Goal: Find contact information: Find contact information

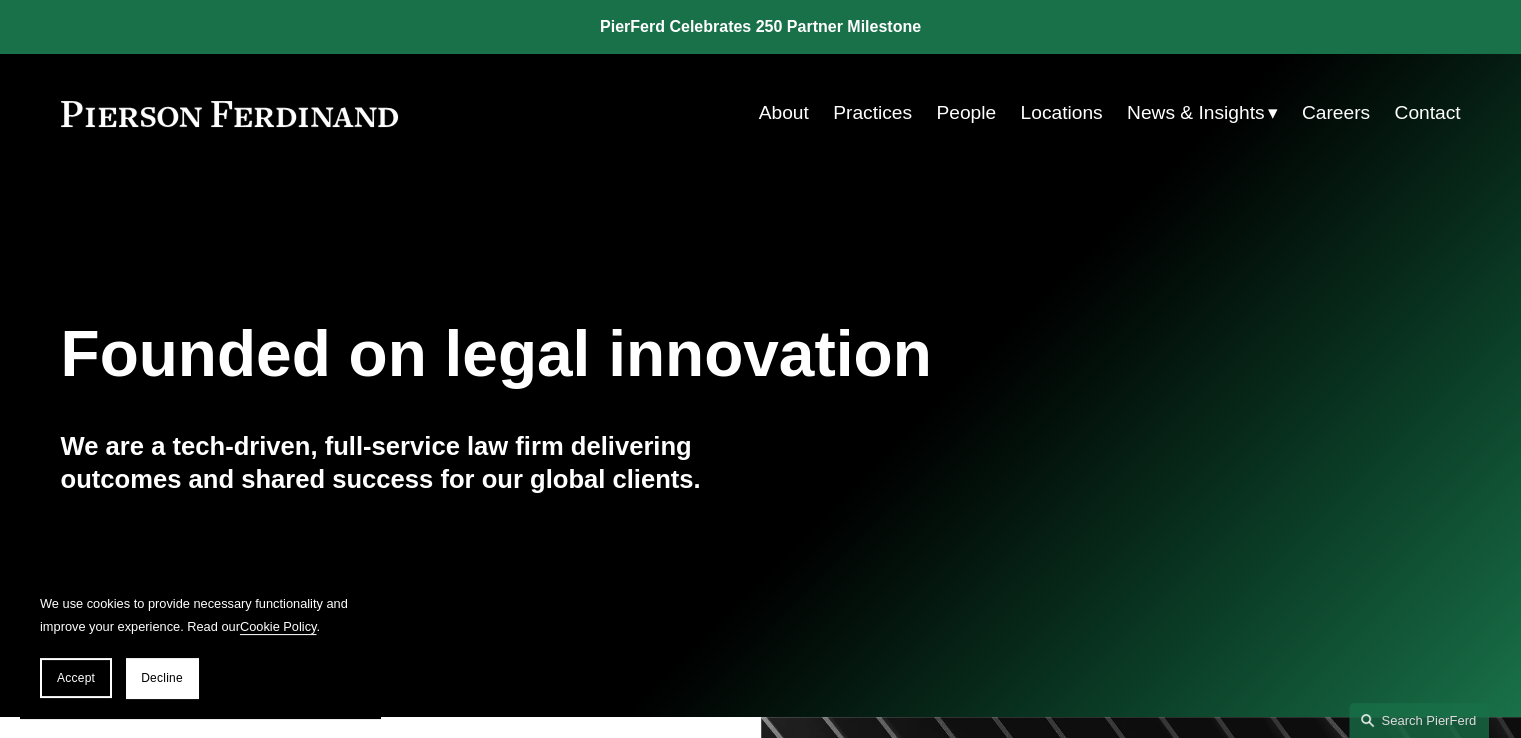
click at [945, 113] on link "People" at bounding box center [966, 113] width 60 height 38
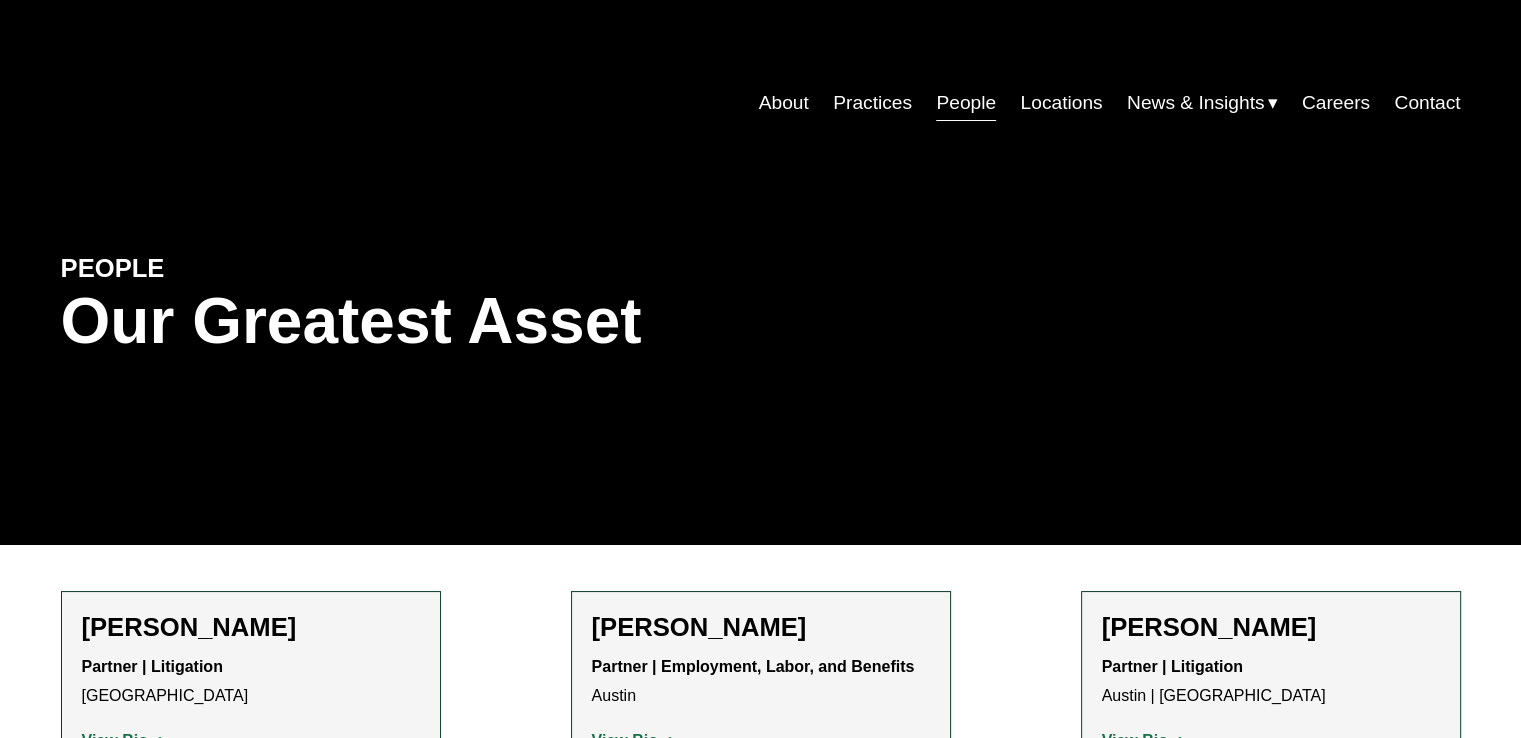
scroll to position [29356, 0]
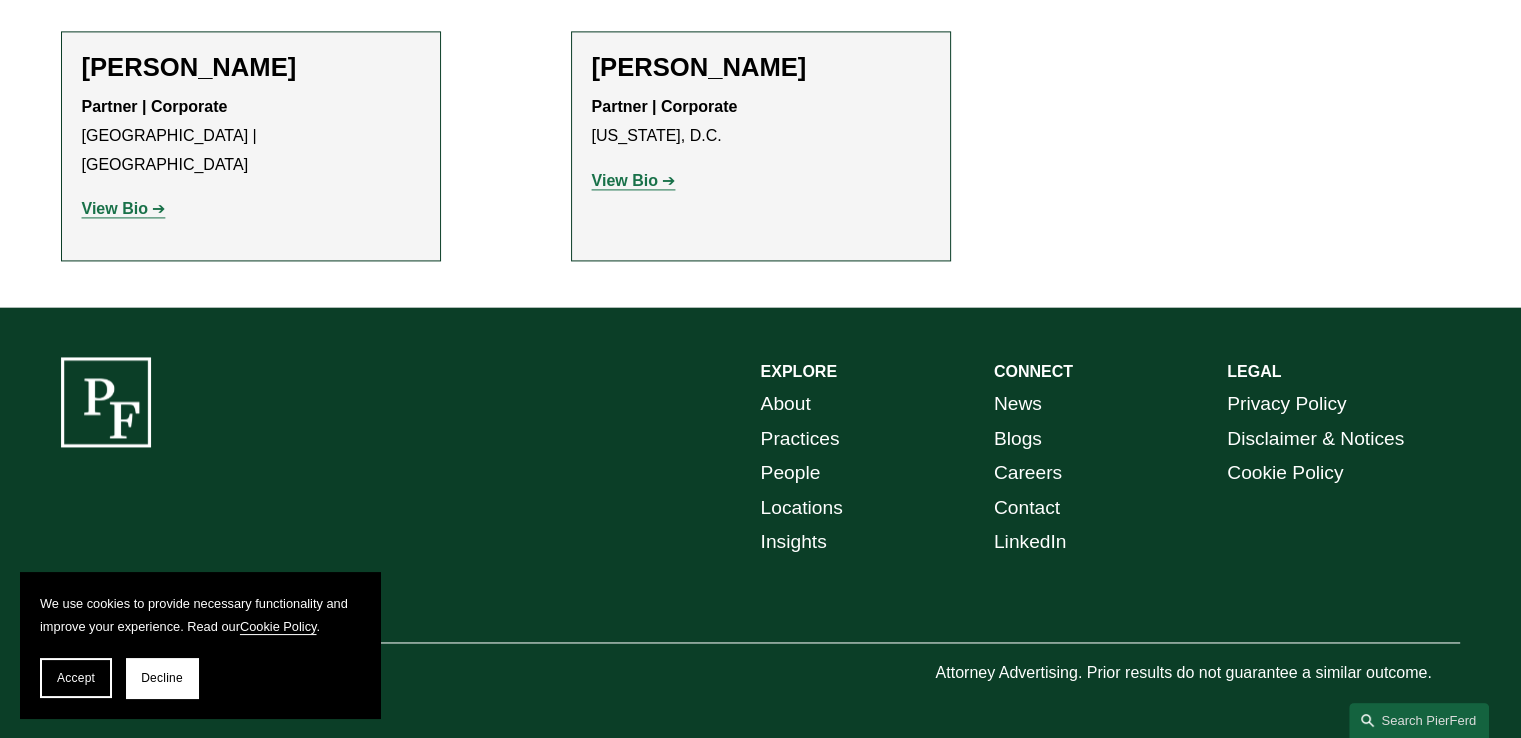
click at [635, 485] on div "EXPLORE CONNECT About Practices People Locations Insights News Blogs Careers Co…" at bounding box center [760, 522] width 1521 height 331
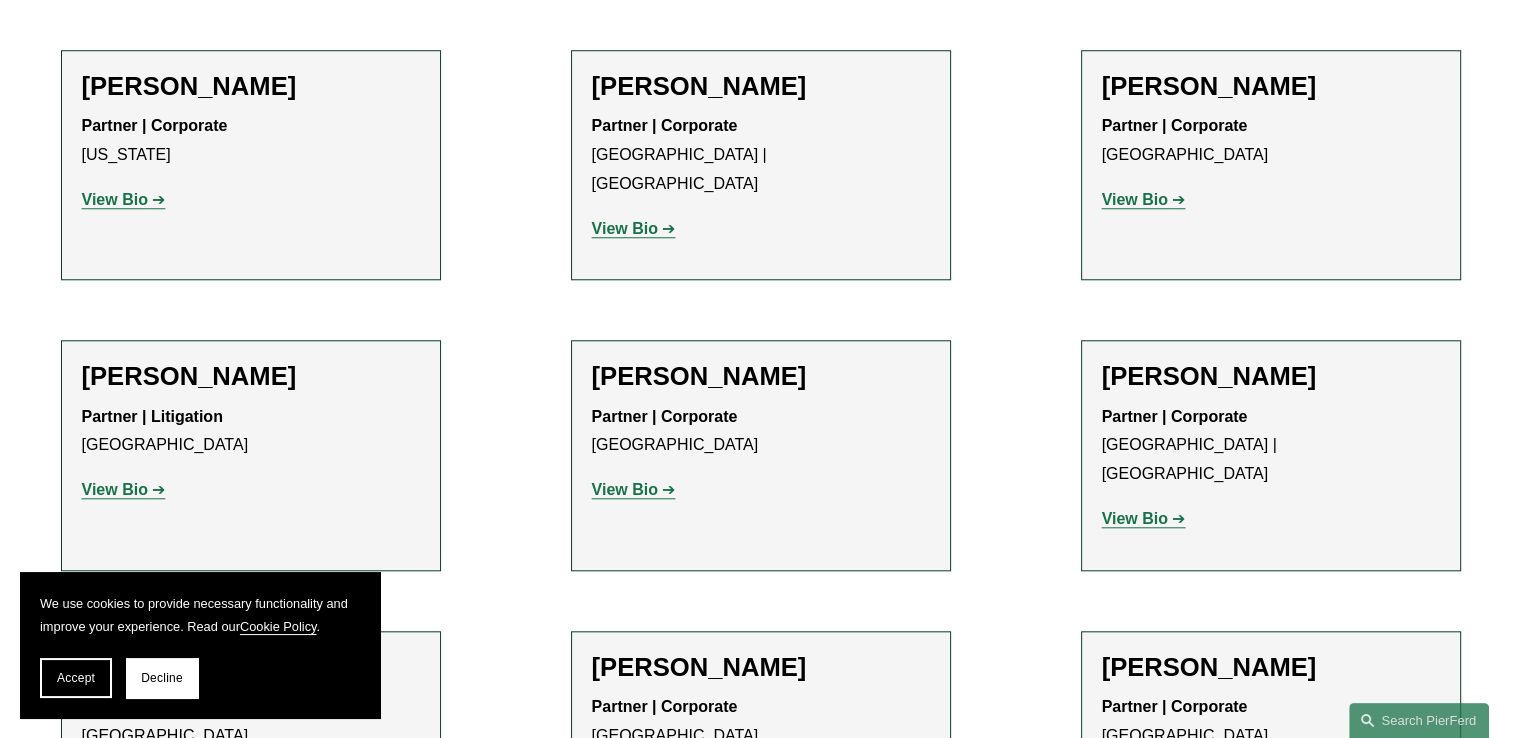
scroll to position [24302, 0]
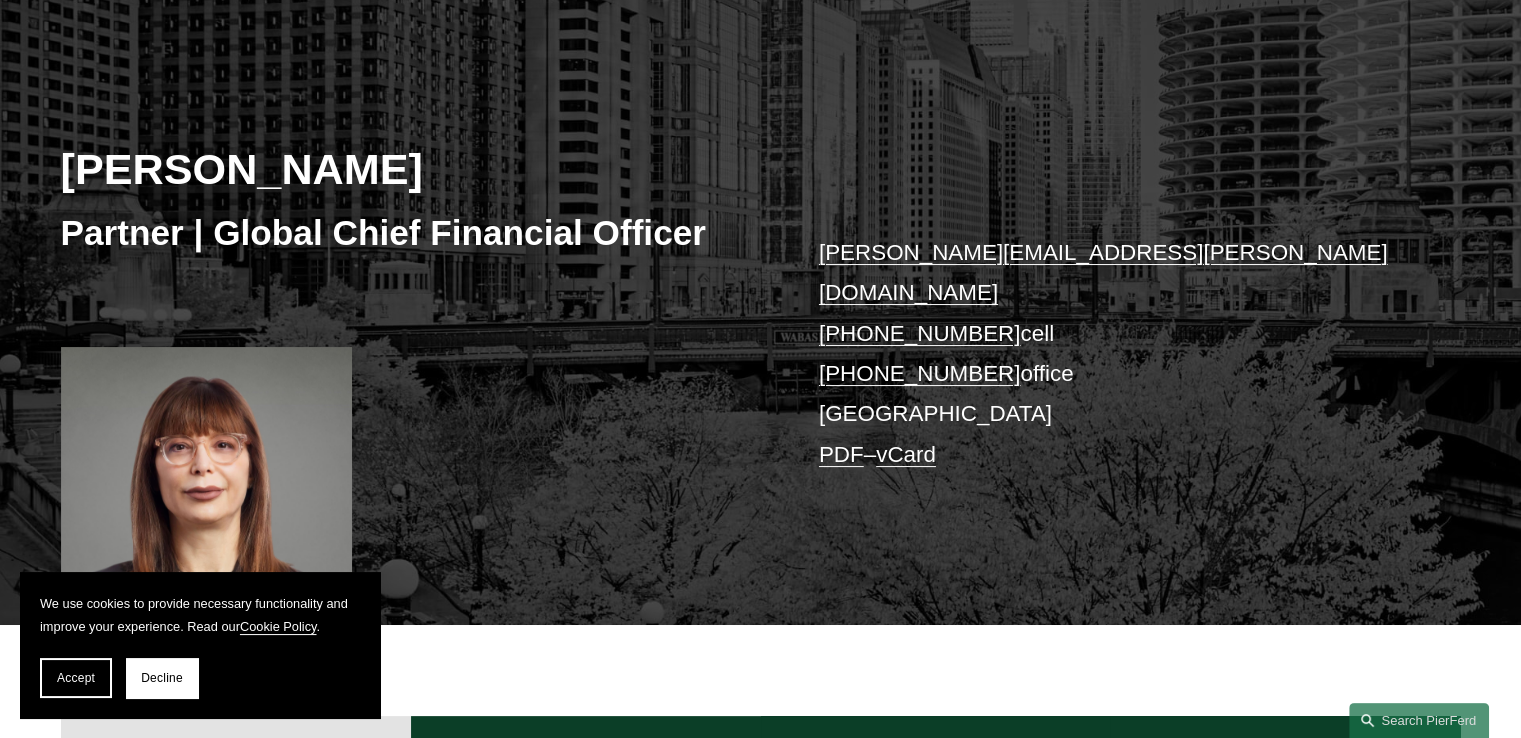
scroll to position [200, 0]
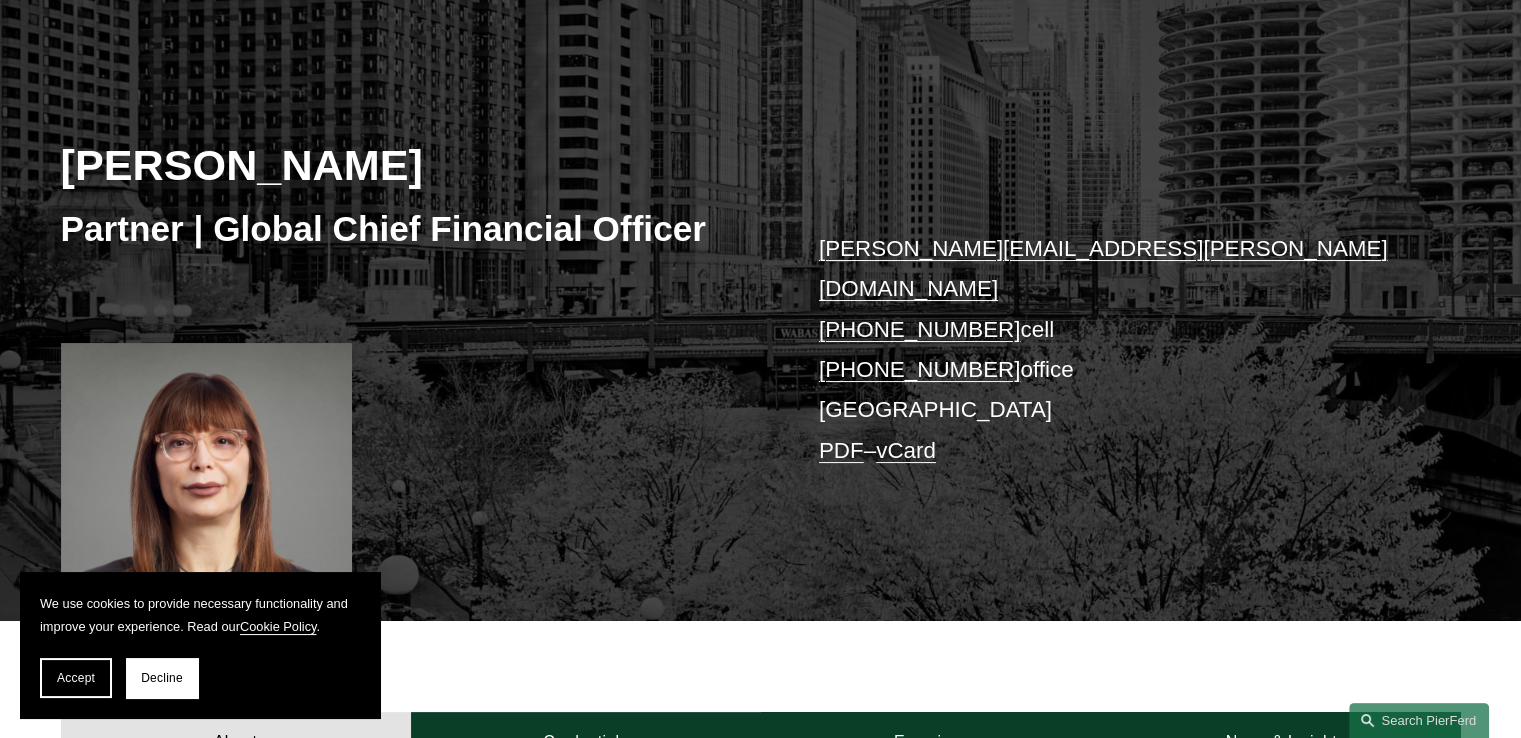
drag, startPoint x: 988, startPoint y: 289, endPoint x: 848, endPoint y: 296, distance: 140.1
click at [848, 296] on p "[PERSON_NAME][EMAIL_ADDRESS][PERSON_NAME][DOMAIN_NAME] [PHONE_NUMBER] cell [PHO…" at bounding box center [1110, 350] width 583 height 242
copy link "312.877.3637"
